Goal: Task Accomplishment & Management: Use online tool/utility

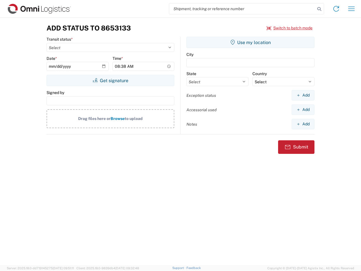
click at [242, 9] on input "search" at bounding box center [242, 8] width 146 height 11
click at [319, 9] on icon at bounding box center [320, 9] width 8 height 8
click at [336, 9] on icon at bounding box center [336, 8] width 9 height 9
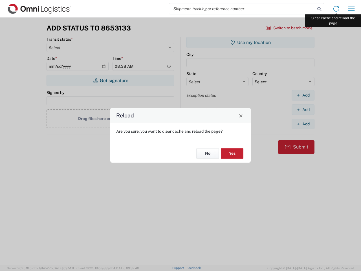
click at [352, 9] on div "Reload Are you sure, you want to clear cache and reload the page? No Yes" at bounding box center [180, 135] width 361 height 271
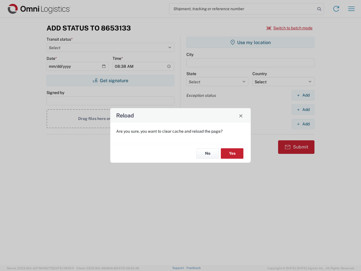
click at [290, 28] on div "Reload Are you sure, you want to clear cache and reload the page? No Yes" at bounding box center [180, 135] width 361 height 271
click at [110, 80] on div "Reload Are you sure, you want to clear cache and reload the page? No Yes" at bounding box center [180, 135] width 361 height 271
click at [251, 42] on div "Reload Are you sure, you want to clear cache and reload the page? No Yes" at bounding box center [180, 135] width 361 height 271
click at [303, 95] on div "Reload Are you sure, you want to clear cache and reload the page? No Yes" at bounding box center [180, 135] width 361 height 271
click at [303, 110] on div "Reload Are you sure, you want to clear cache and reload the page? No Yes" at bounding box center [180, 135] width 361 height 271
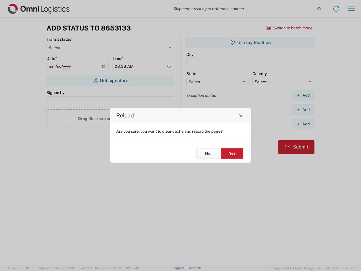
click at [303, 124] on div "Reload Are you sure, you want to clear cache and reload the page? No Yes" at bounding box center [180, 135] width 361 height 271
